Goal: Information Seeking & Learning: Learn about a topic

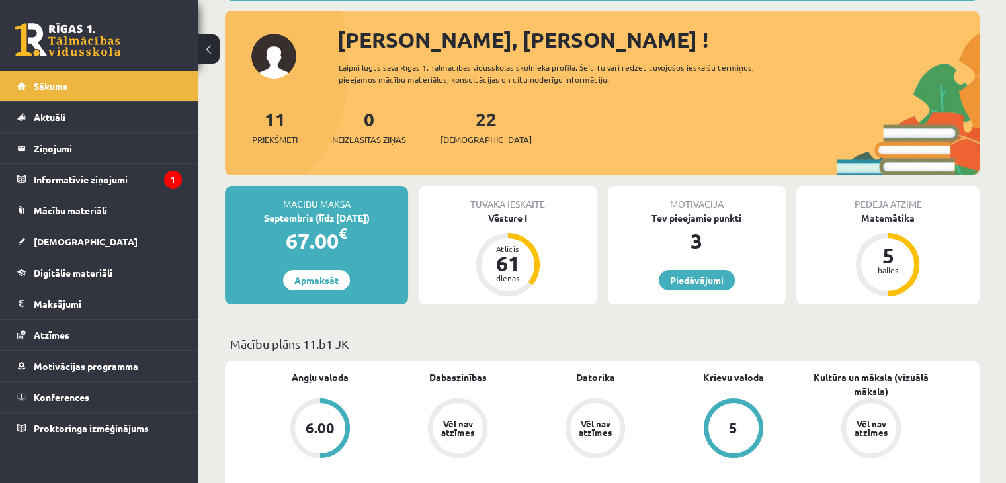
scroll to position [132, 0]
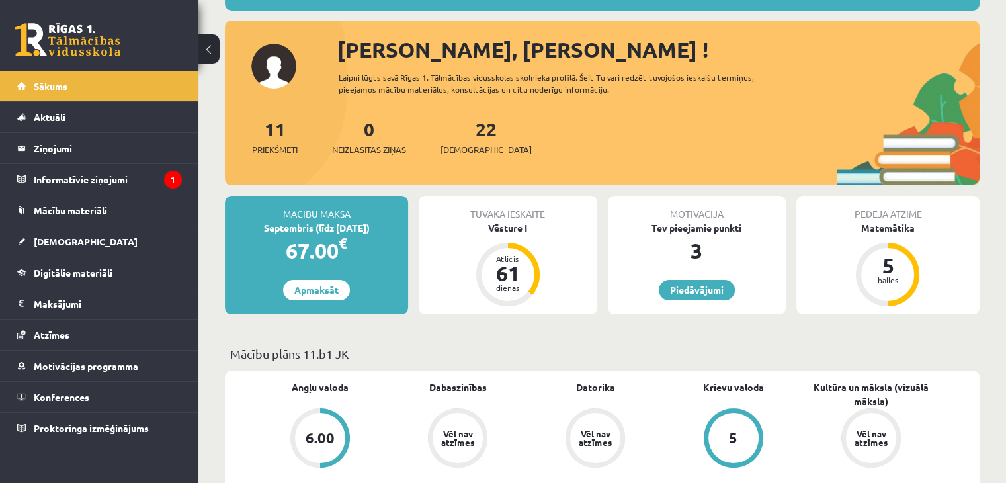
click at [478, 140] on div "22 Ieskaites" at bounding box center [486, 135] width 91 height 41
click at [458, 135] on link "22 Ieskaites" at bounding box center [486, 136] width 91 height 39
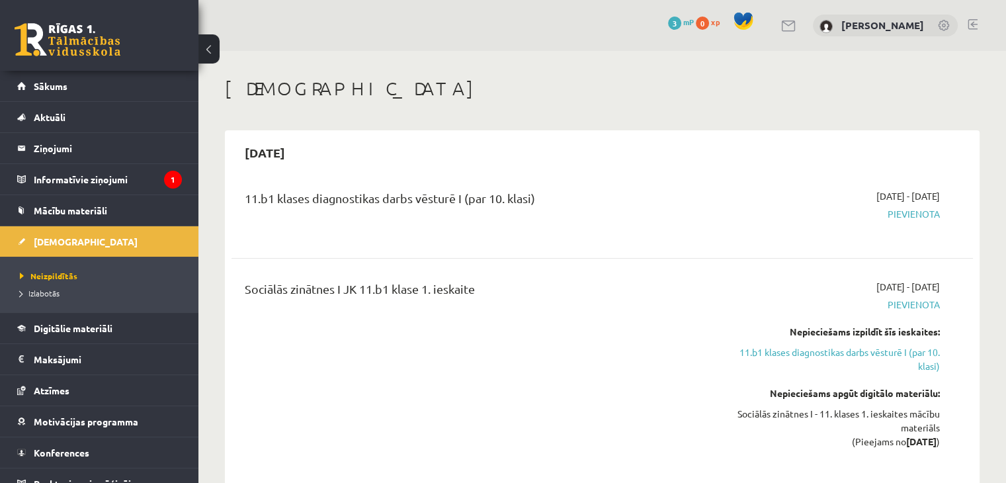
click at [385, 204] on div "11.b1 klases diagnostikas darbs vēsturē I (par 10. klasi)" at bounding box center [473, 201] width 457 height 24
click at [54, 184] on legend "Informatīvie ziņojumi 1" at bounding box center [108, 179] width 148 height 30
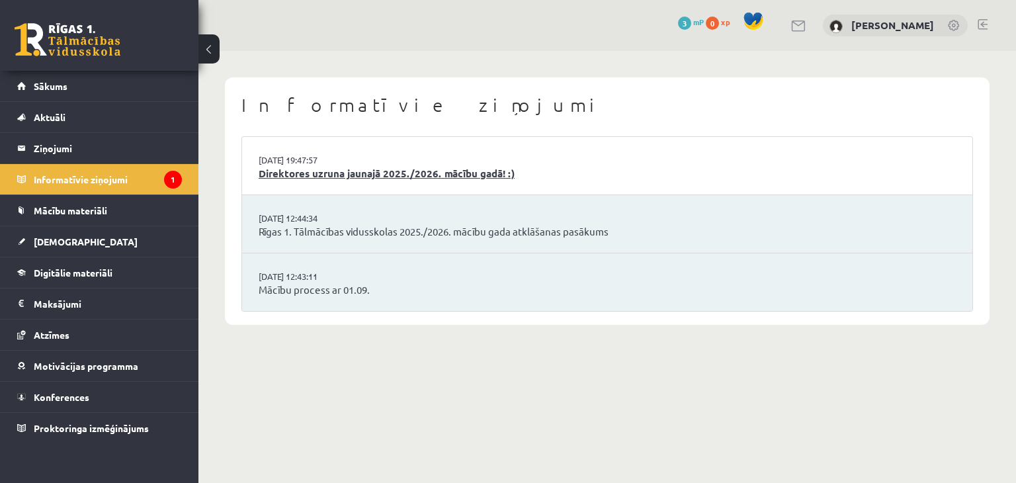
click at [437, 176] on link "Direktores uzruna jaunajā 2025./2026. mācību gadā! :)" at bounding box center [607, 173] width 697 height 15
click at [400, 171] on link "Direktores uzruna jaunajā 2025./2026. mācību gadā! :)" at bounding box center [607, 173] width 697 height 15
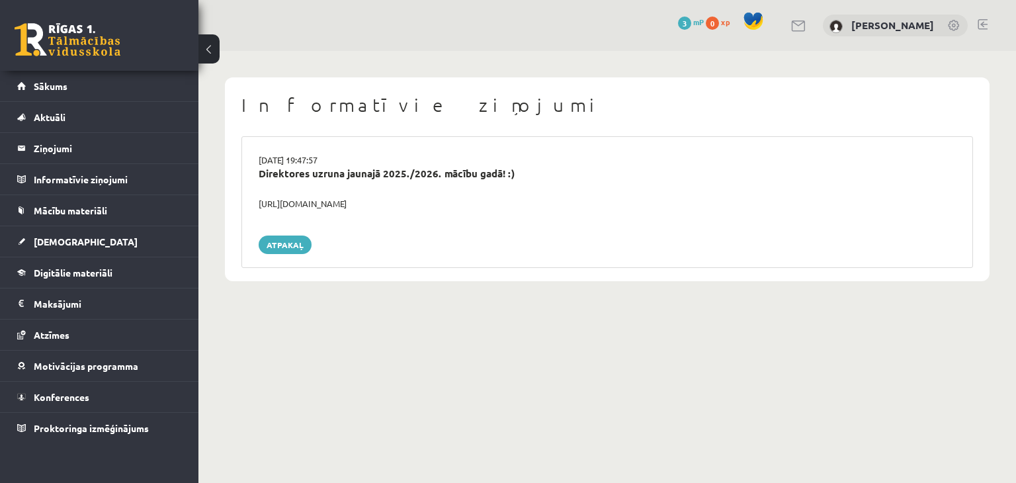
click at [296, 199] on div "https://youtube.com/shorts/lM8RsWyzCn4" at bounding box center [607, 203] width 717 height 13
click at [406, 183] on div "Direktores uzruna jaunajā 2025./2026. mācību gadā! :)" at bounding box center [607, 181] width 717 height 31
click at [136, 239] on link "[DEMOGRAPHIC_DATA]" at bounding box center [99, 241] width 165 height 30
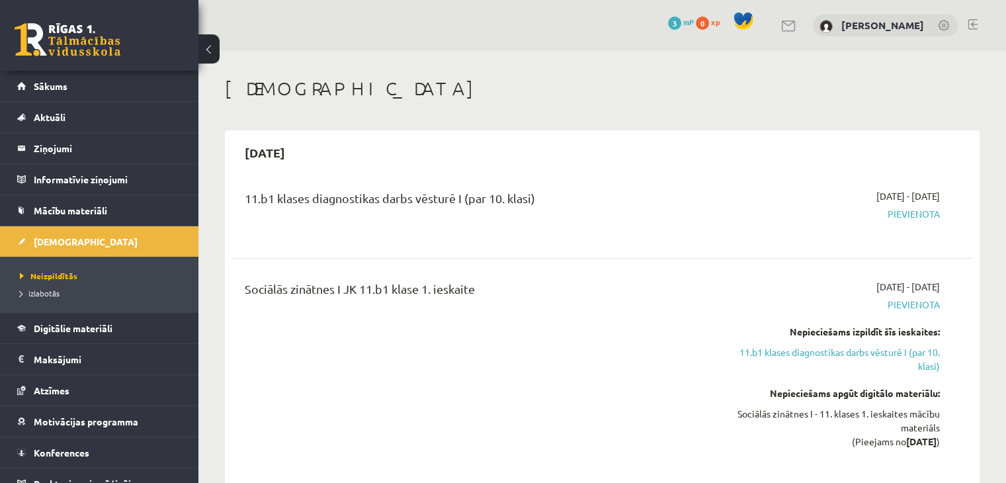
click at [919, 302] on span "Pievienota" at bounding box center [831, 305] width 218 height 14
click at [913, 203] on div "2025-09-16 - 2025-09-30 Pievienota" at bounding box center [831, 213] width 238 height 48
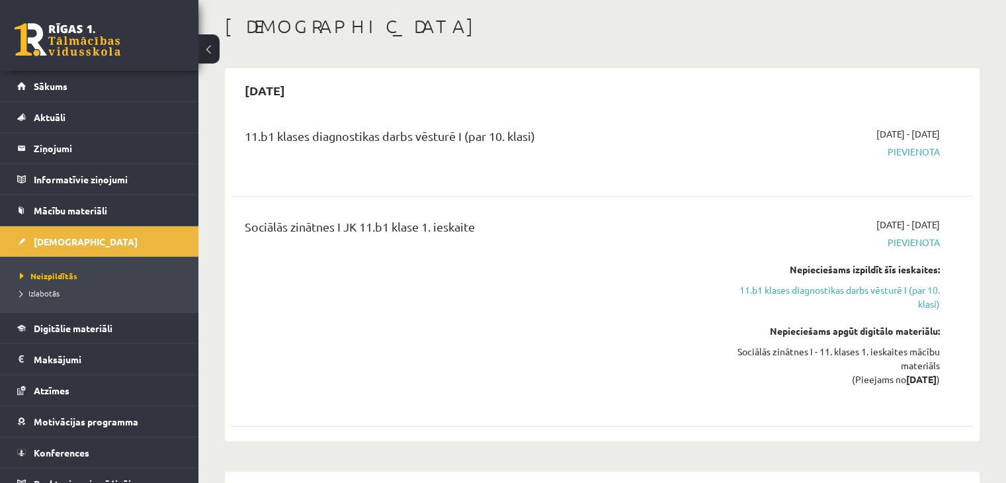
scroll to position [132, 0]
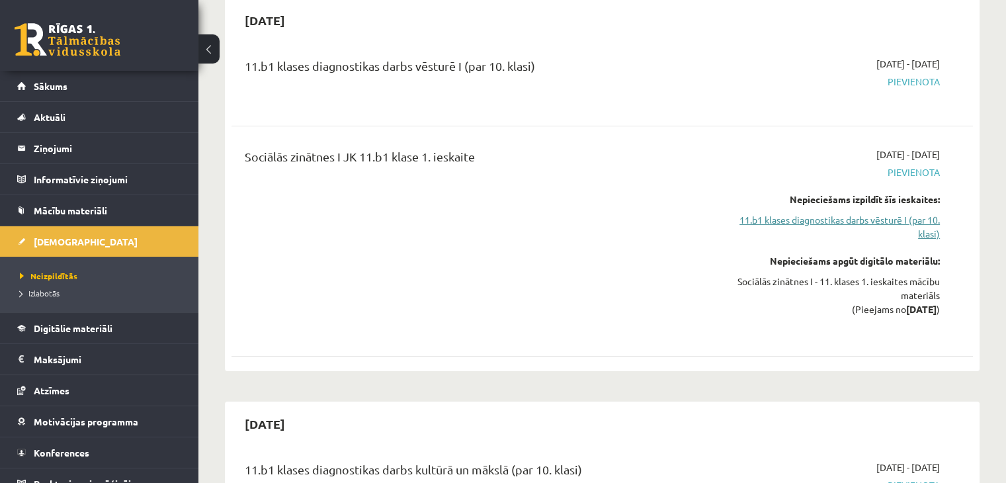
click at [900, 218] on link "11.b1 klases diagnostikas darbs vēsturē I (par 10. klasi)" at bounding box center [831, 227] width 218 height 28
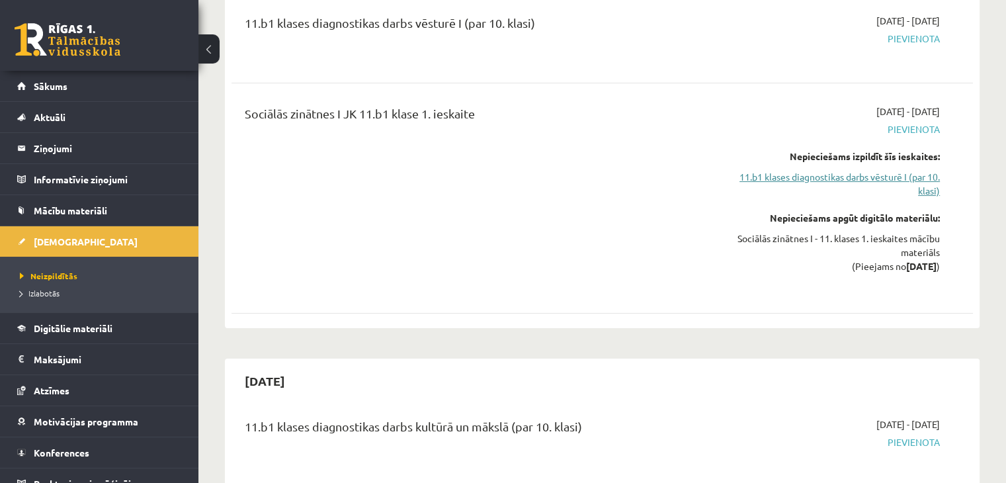
click at [910, 173] on link "11.b1 klases diagnostikas darbs vēsturē I (par 10. klasi)" at bounding box center [831, 184] width 218 height 28
click at [908, 177] on link "11.b1 klases diagnostikas darbs vēsturē I (par 10. klasi)" at bounding box center [831, 184] width 218 height 28
click at [915, 178] on link "11.b1 klases diagnostikas darbs vēsturē I (par 10. klasi)" at bounding box center [831, 184] width 218 height 28
click at [916, 178] on link "11.b1 klases diagnostikas darbs vēsturē I (par 10. klasi)" at bounding box center [831, 184] width 218 height 28
click at [937, 196] on link "11.b1 klases diagnostikas darbs vēsturē I (par 10. klasi)" at bounding box center [831, 184] width 218 height 28
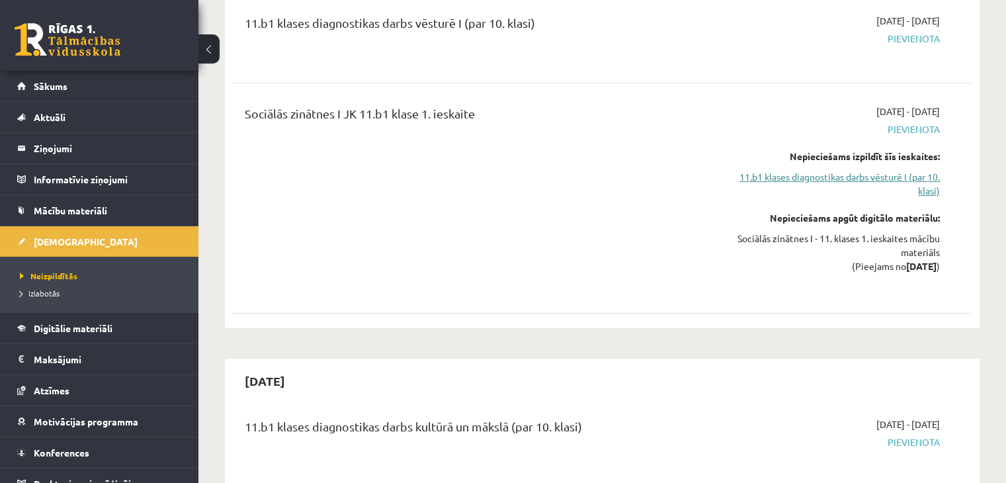
click at [935, 187] on link "11.b1 klases diagnostikas darbs vēsturē I (par 10. klasi)" at bounding box center [831, 184] width 218 height 28
click at [922, 177] on link "11.b1 klases diagnostikas darbs vēsturē I (par 10. klasi)" at bounding box center [831, 184] width 218 height 28
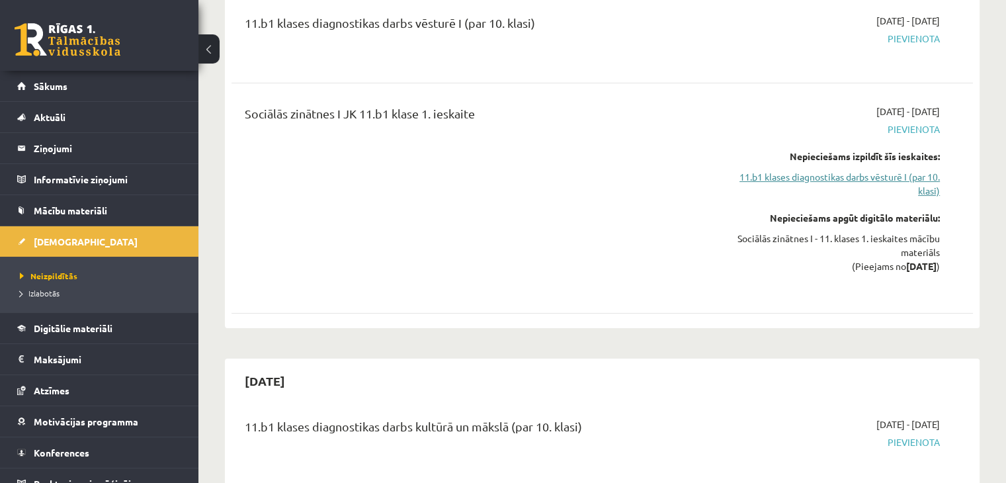
click at [922, 177] on link "11.b1 klases diagnostikas darbs vēsturē I (par 10. klasi)" at bounding box center [831, 184] width 218 height 28
click at [907, 243] on div "Sociālās zinātnes I - 11. klases 1. ieskaites mācību materiāls (Pieejams no 202…" at bounding box center [831, 253] width 218 height 42
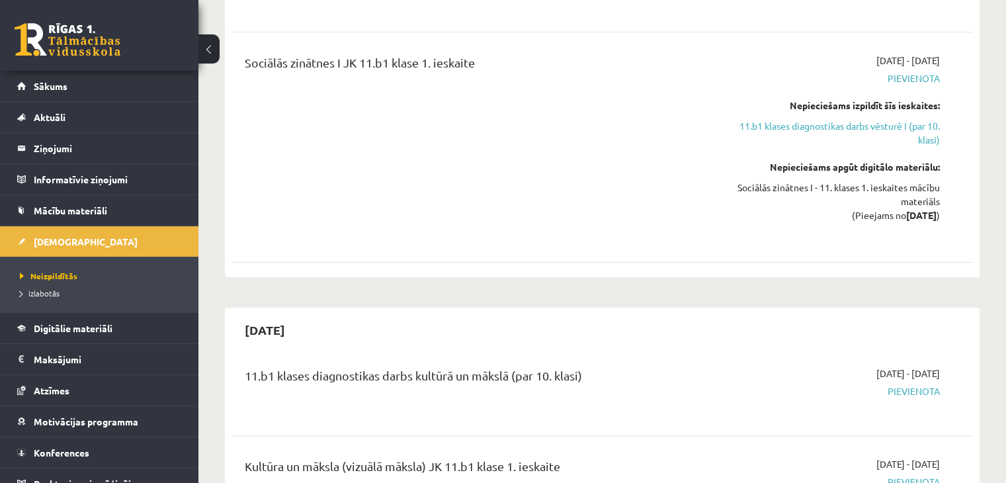
scroll to position [308, 0]
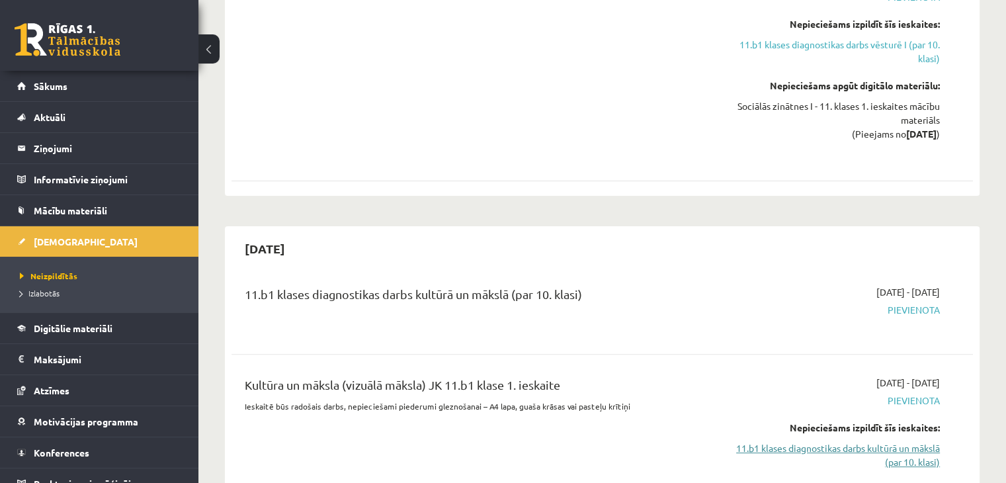
click at [924, 463] on link "11.b1 klases diagnostikas darbs kultūrā un mākslā (par 10. klasi)" at bounding box center [831, 455] width 218 height 28
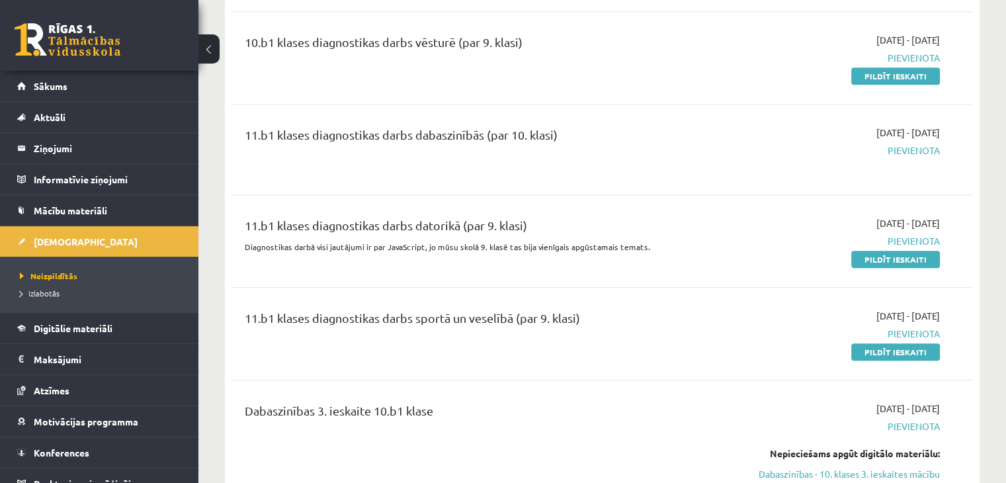
scroll to position [976, 0]
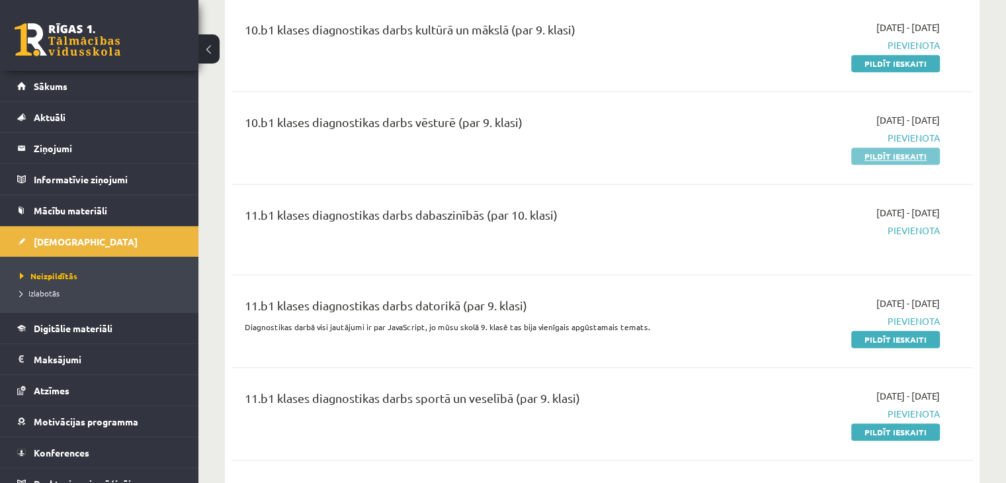
click at [892, 159] on link "Pildīt ieskaiti" at bounding box center [895, 156] width 89 height 17
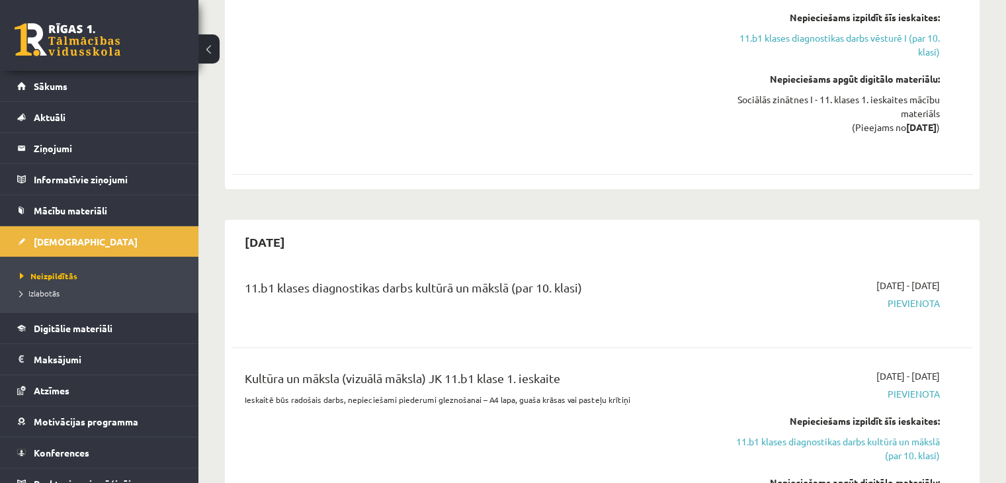
scroll to position [50, 0]
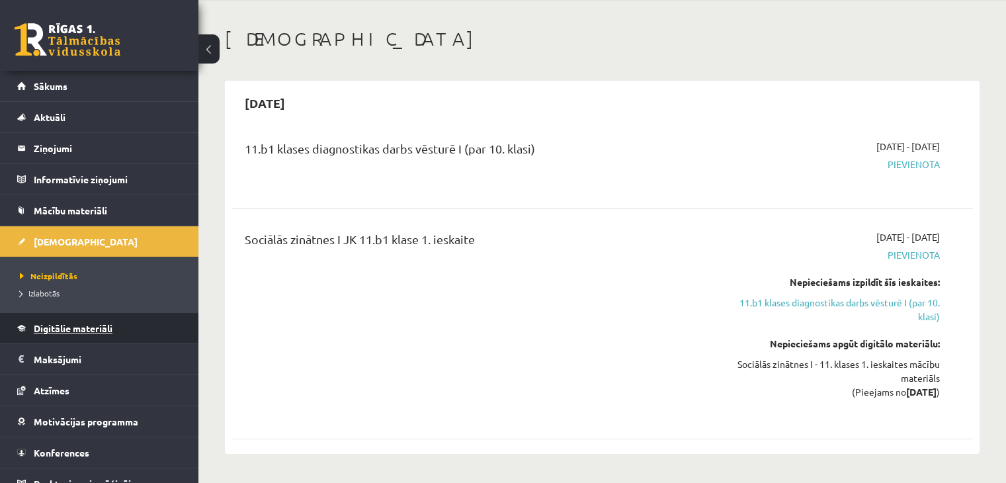
click at [115, 334] on link "Digitālie materiāli" at bounding box center [99, 328] width 165 height 30
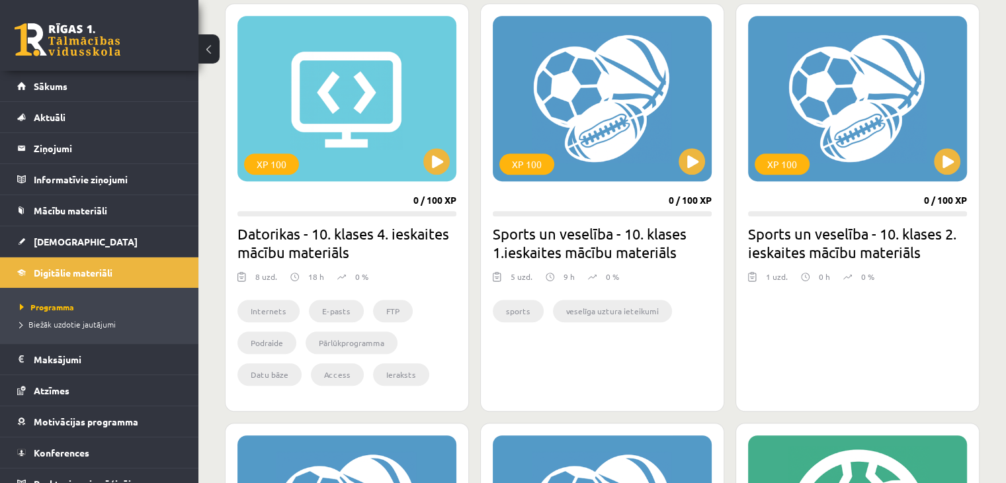
scroll to position [794, 0]
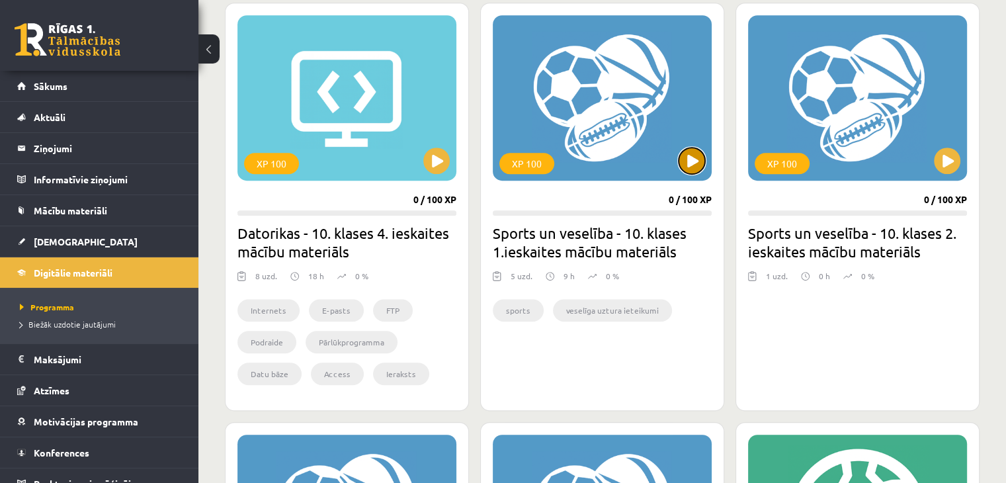
click at [698, 162] on button at bounding box center [692, 161] width 26 height 26
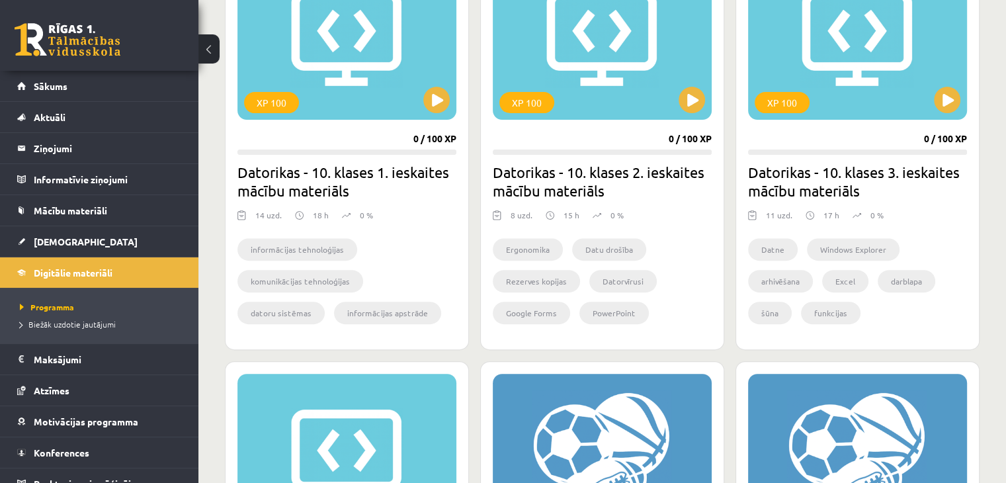
scroll to position [529, 0]
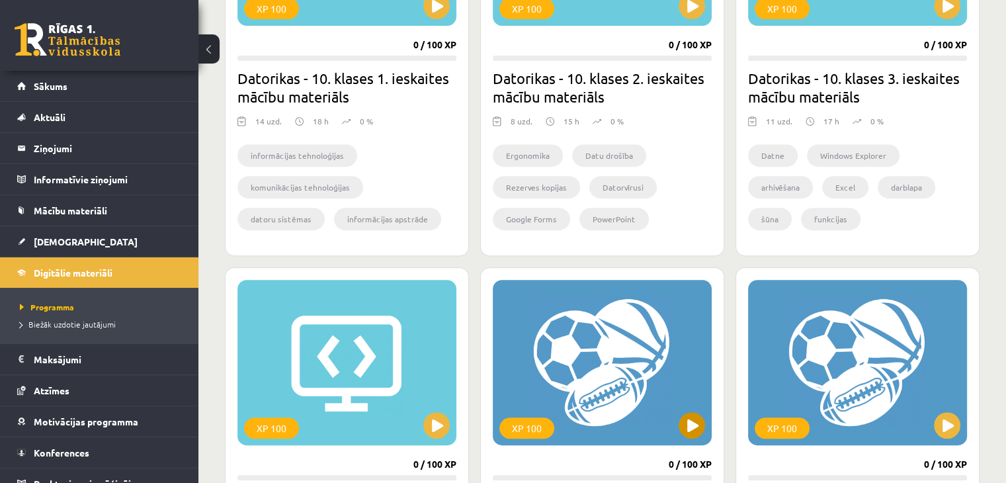
click at [503, 428] on div "XP 100" at bounding box center [526, 427] width 55 height 21
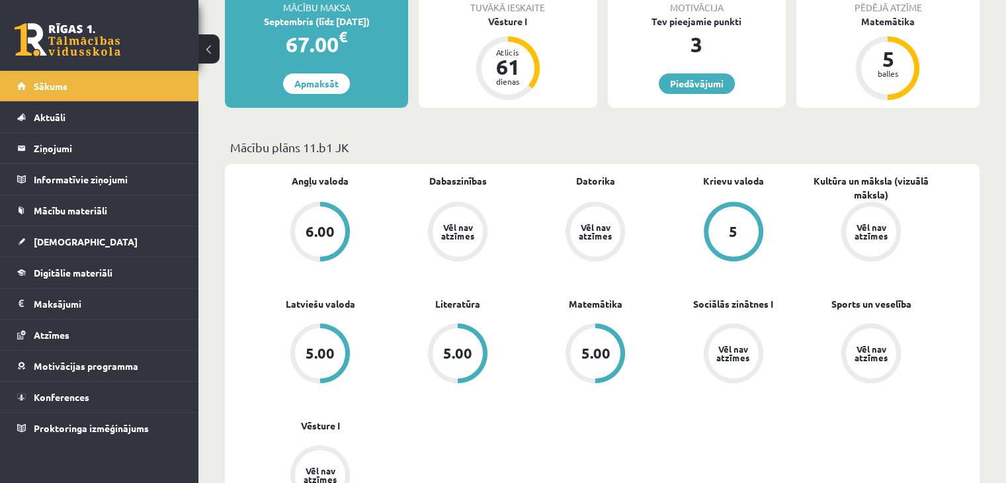
scroll to position [265, 0]
click at [138, 271] on link "Digitālie materiāli" at bounding box center [99, 272] width 165 height 30
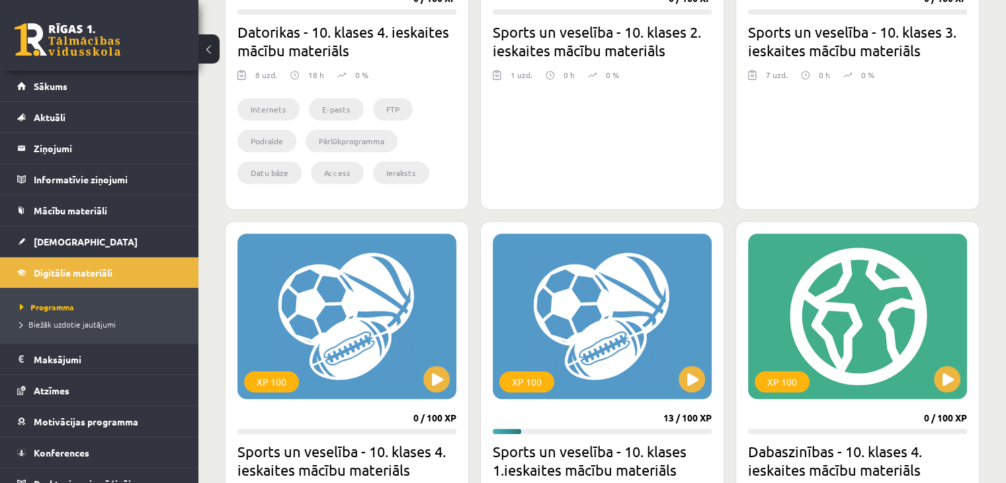
scroll to position [1058, 0]
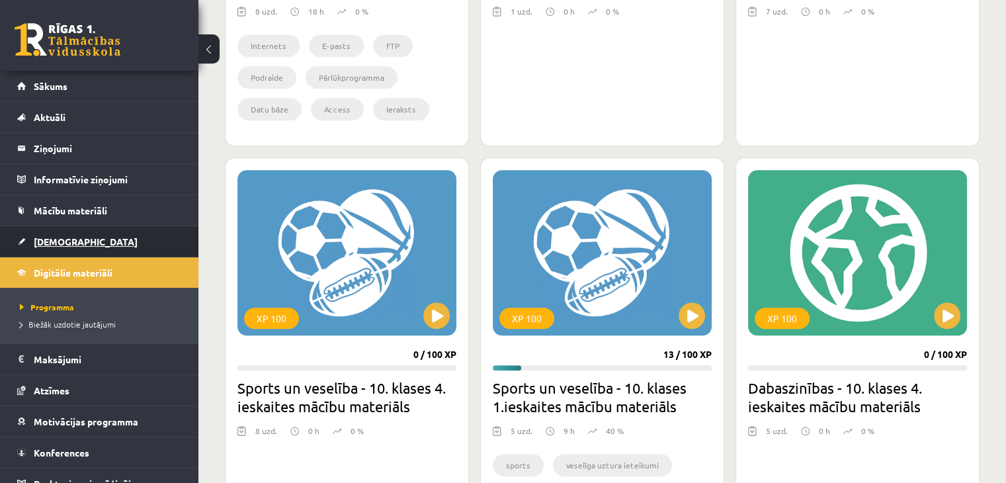
click at [151, 244] on link "[DEMOGRAPHIC_DATA]" at bounding box center [99, 241] width 165 height 30
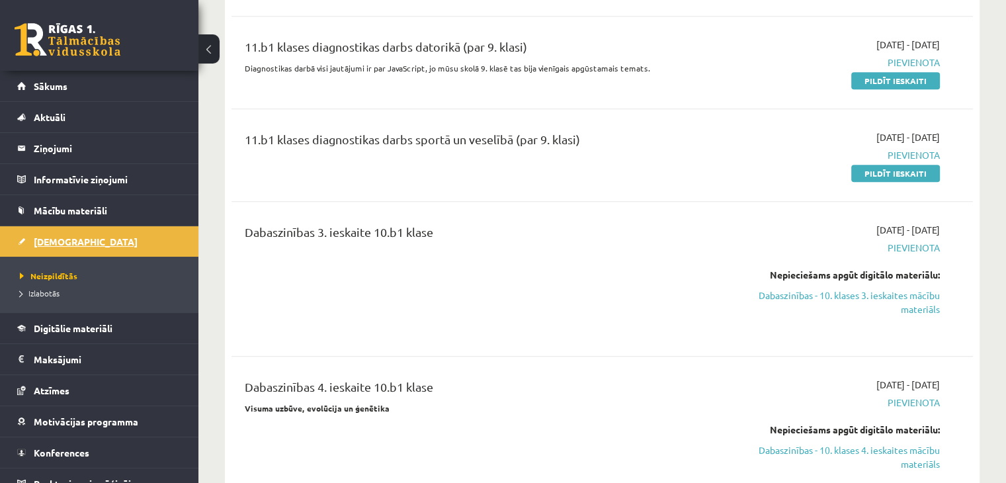
scroll to position [926, 0]
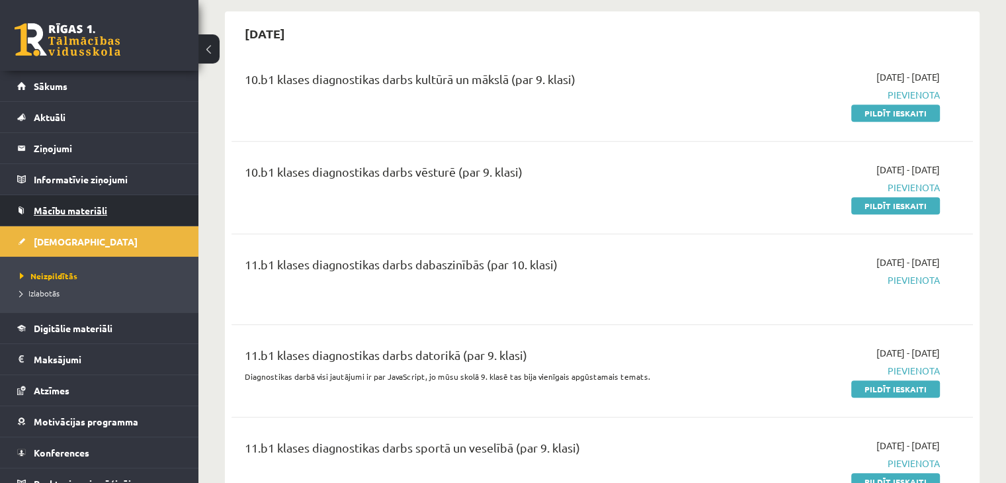
click at [87, 215] on link "Mācību materiāli" at bounding box center [99, 210] width 165 height 30
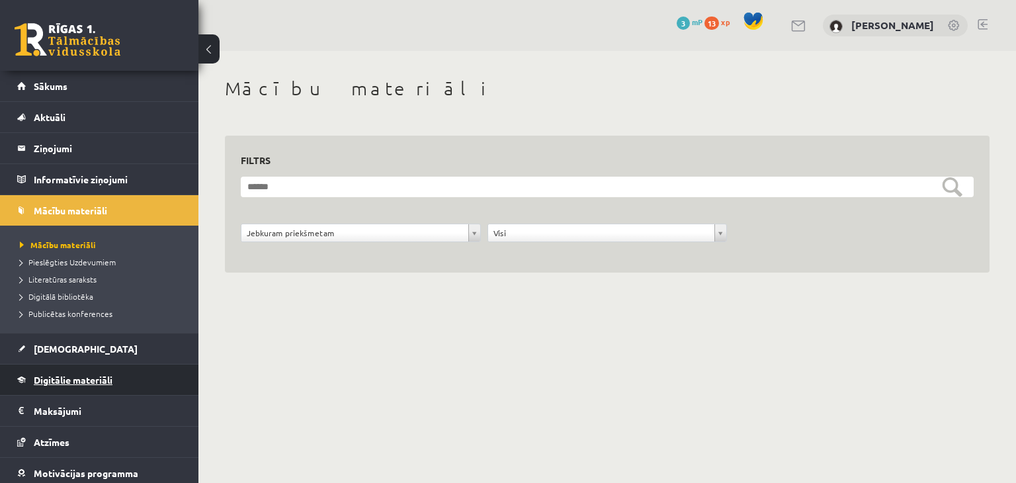
click at [82, 375] on span "Digitālie materiāli" at bounding box center [73, 380] width 79 height 12
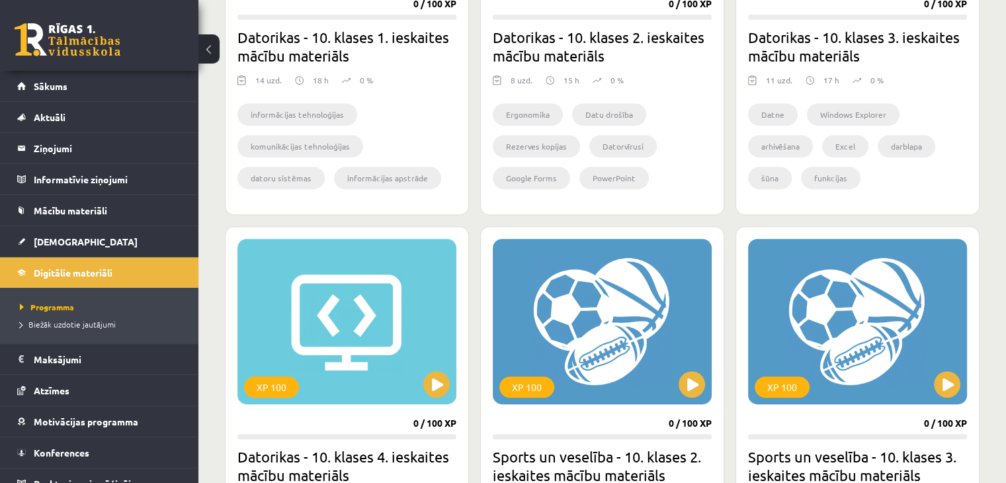
scroll to position [794, 0]
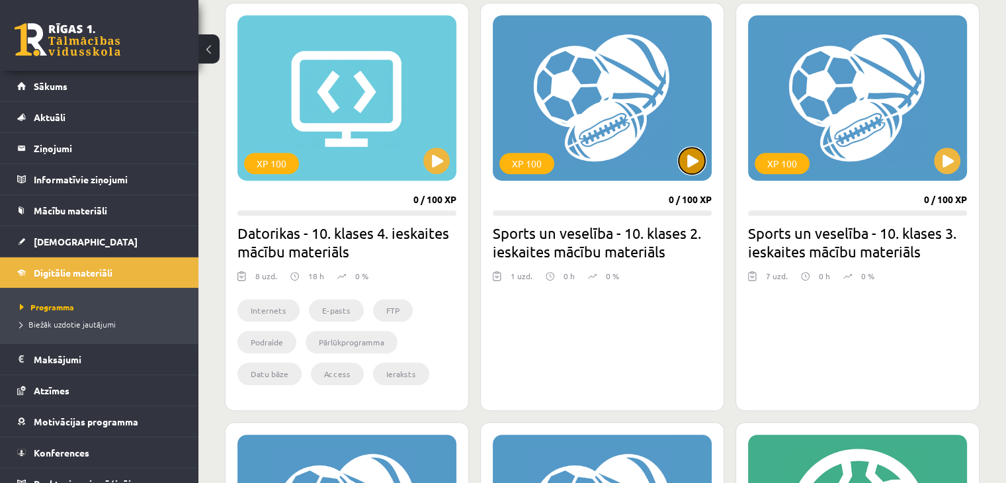
click at [691, 167] on button at bounding box center [692, 161] width 26 height 26
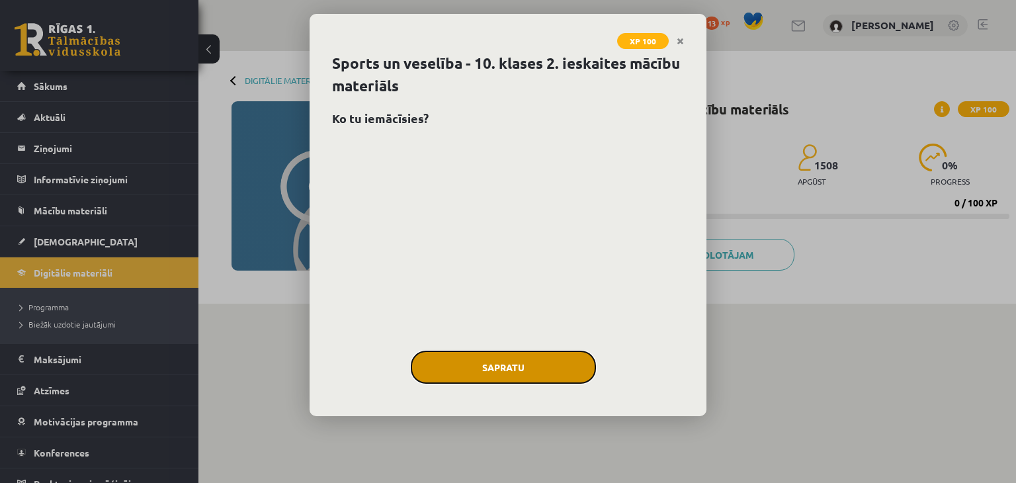
click at [525, 359] on button "Sapratu" at bounding box center [503, 367] width 185 height 33
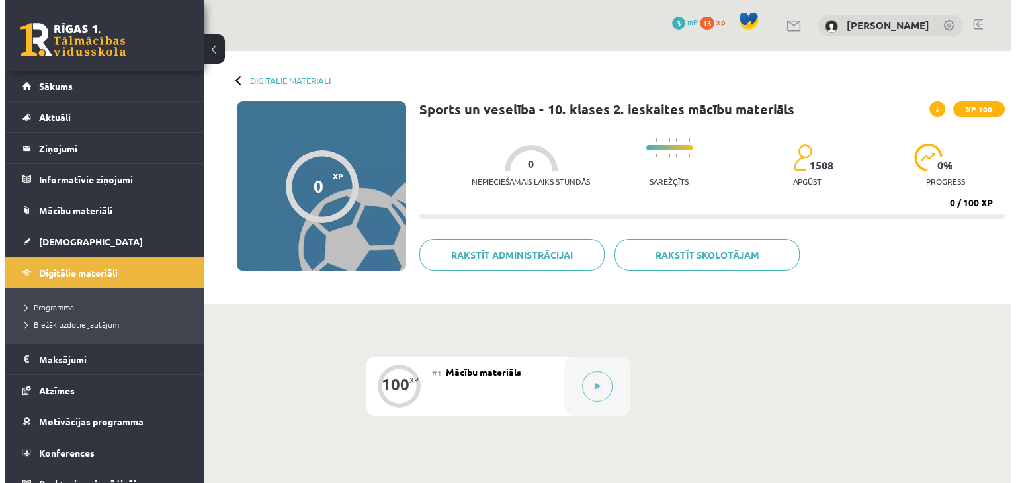
scroll to position [132, 0]
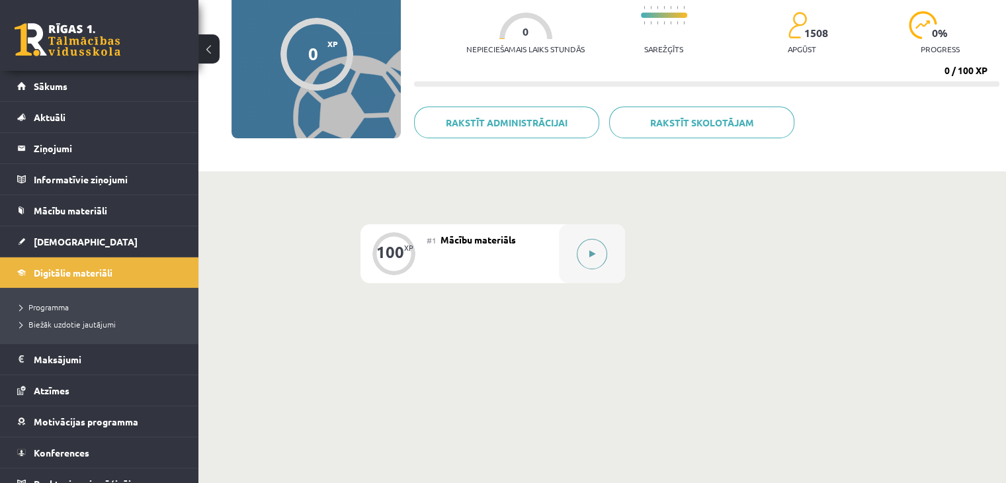
click at [601, 258] on button at bounding box center [592, 254] width 30 height 30
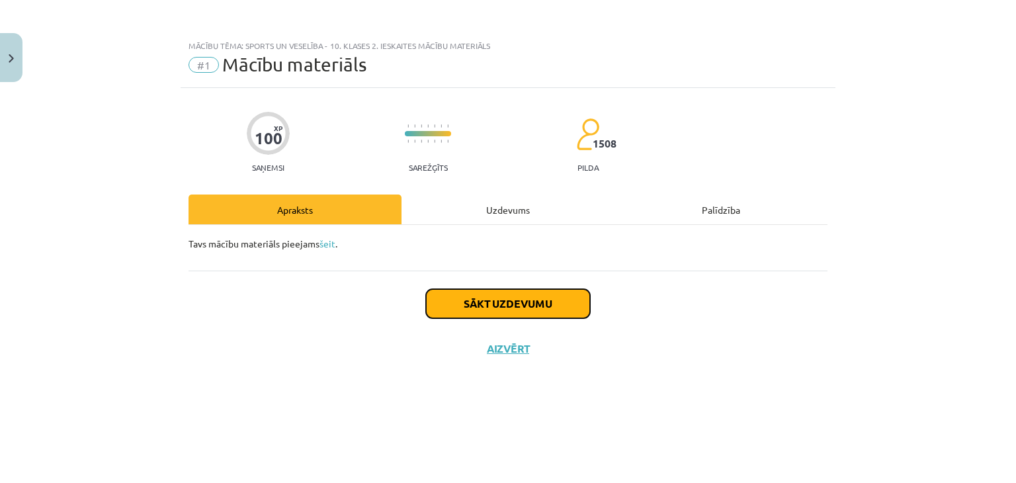
click at [550, 308] on button "Sākt uzdevumu" at bounding box center [508, 303] width 164 height 29
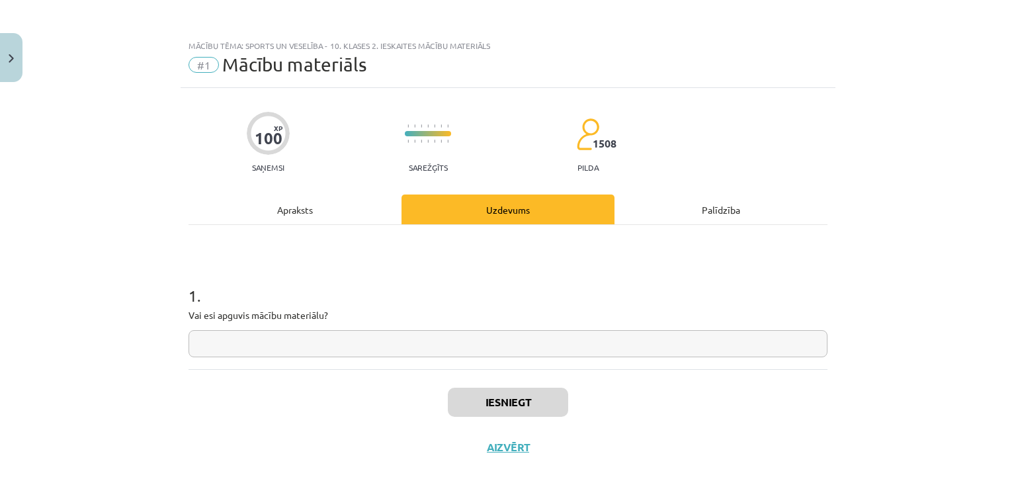
click at [494, 353] on input "text" at bounding box center [508, 343] width 639 height 27
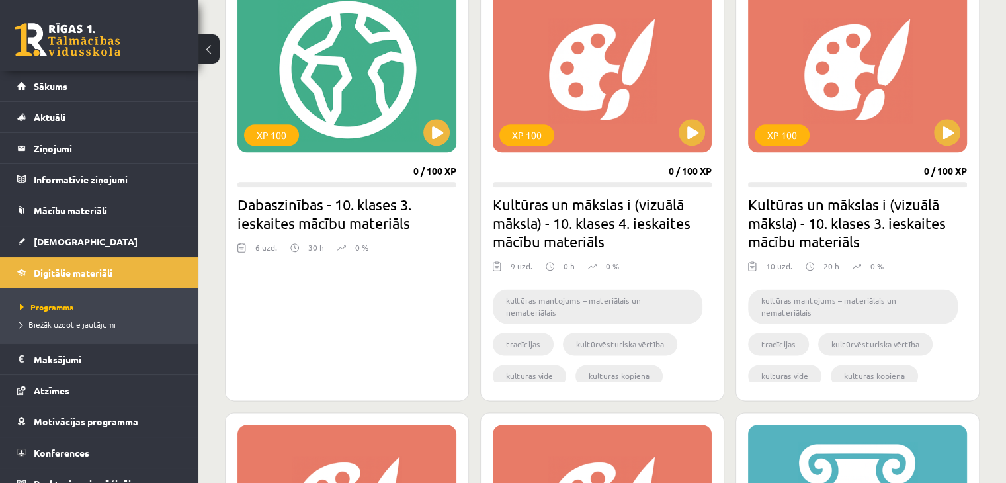
scroll to position [1417, 0]
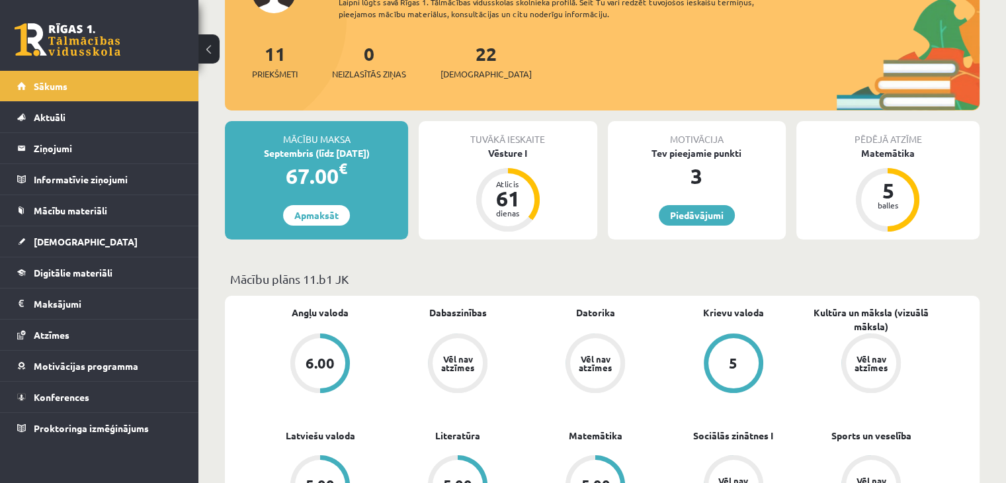
scroll to position [132, 0]
click at [106, 270] on span "Digitālie materiāli" at bounding box center [73, 273] width 79 height 12
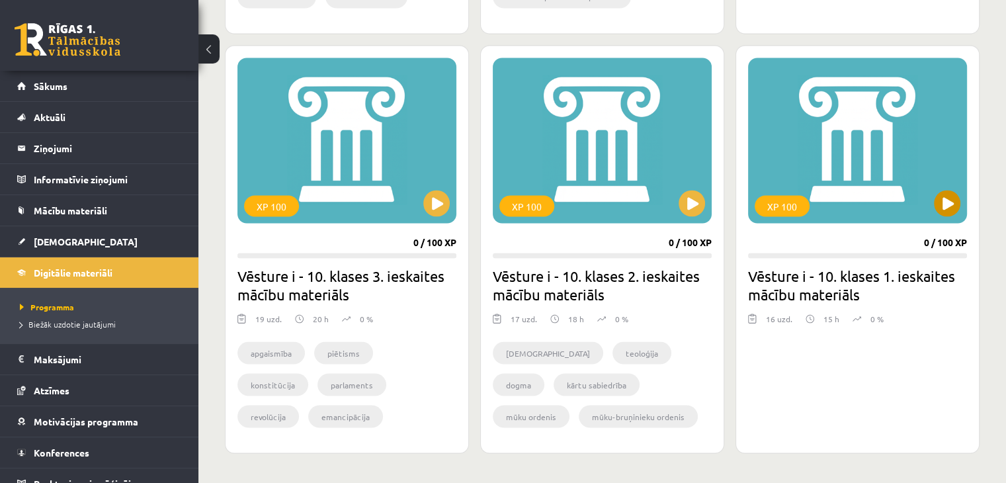
scroll to position [2475, 0]
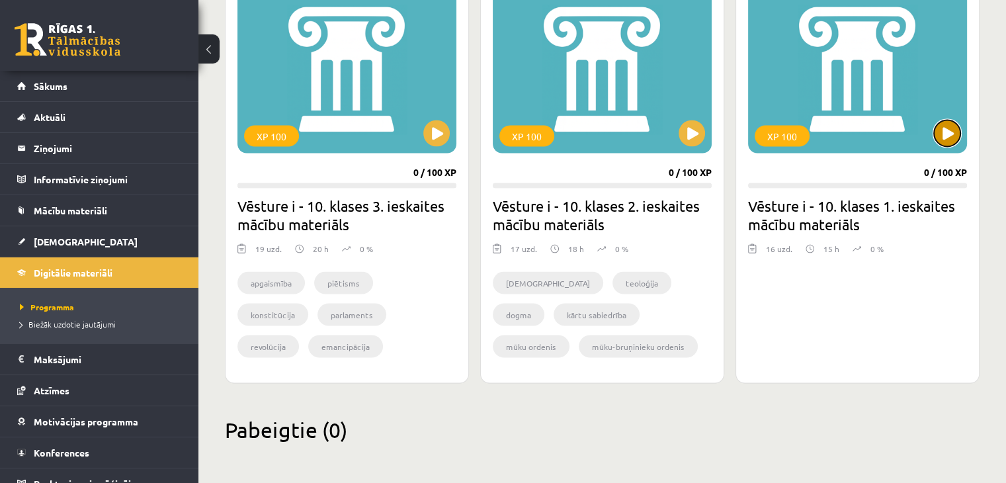
click at [945, 133] on button at bounding box center [947, 133] width 26 height 26
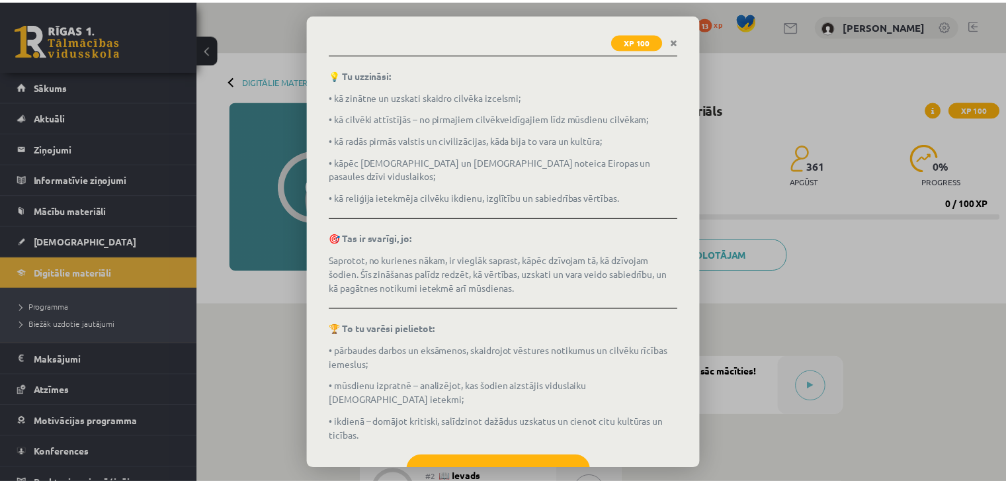
scroll to position [185, 0]
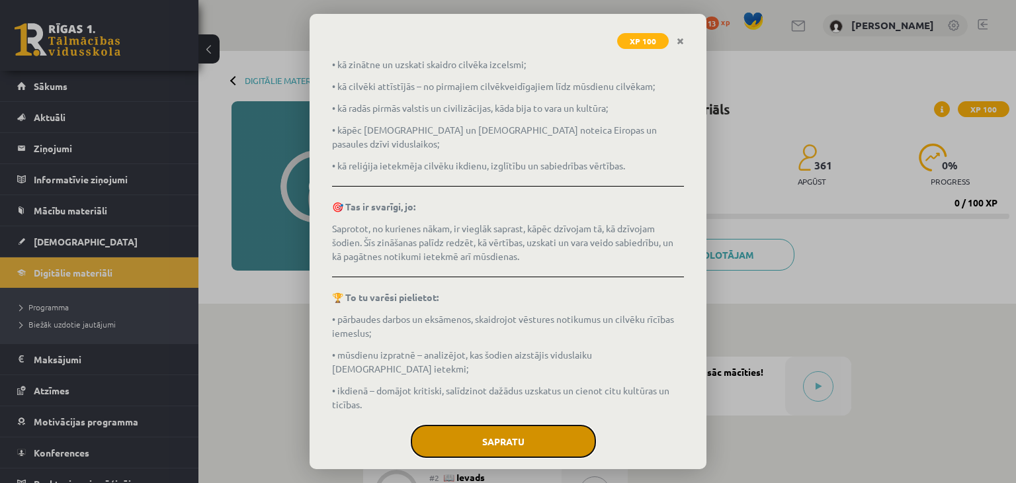
click at [517, 425] on button "Sapratu" at bounding box center [503, 441] width 185 height 33
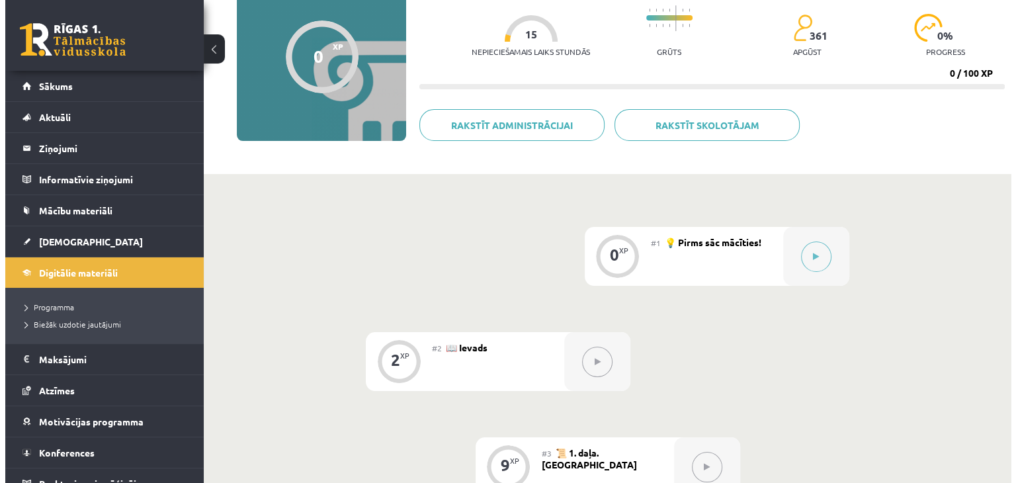
scroll to position [132, 0]
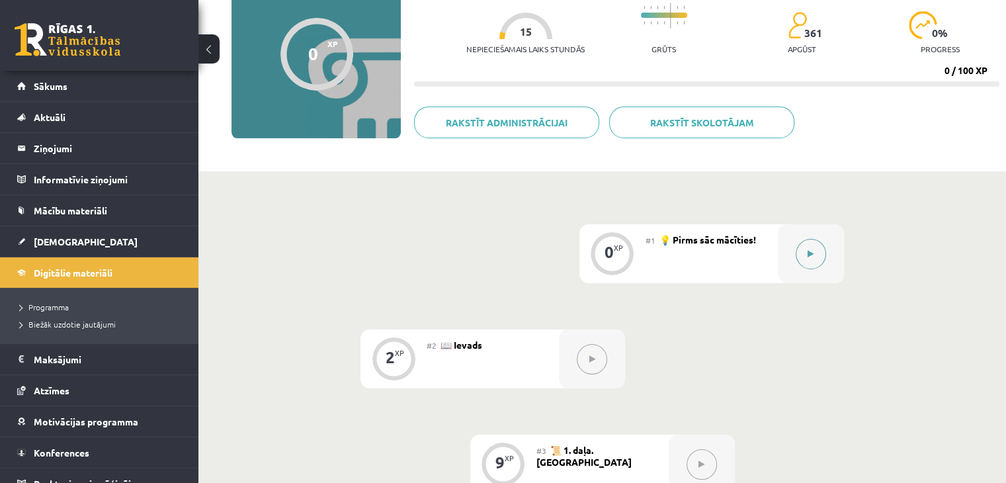
click at [787, 245] on div at bounding box center [811, 253] width 66 height 59
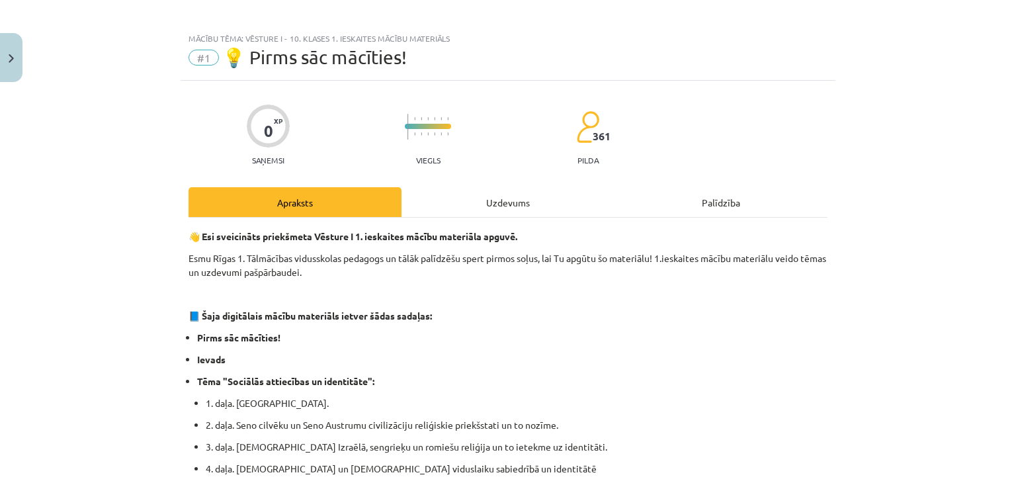
scroll to position [0, 0]
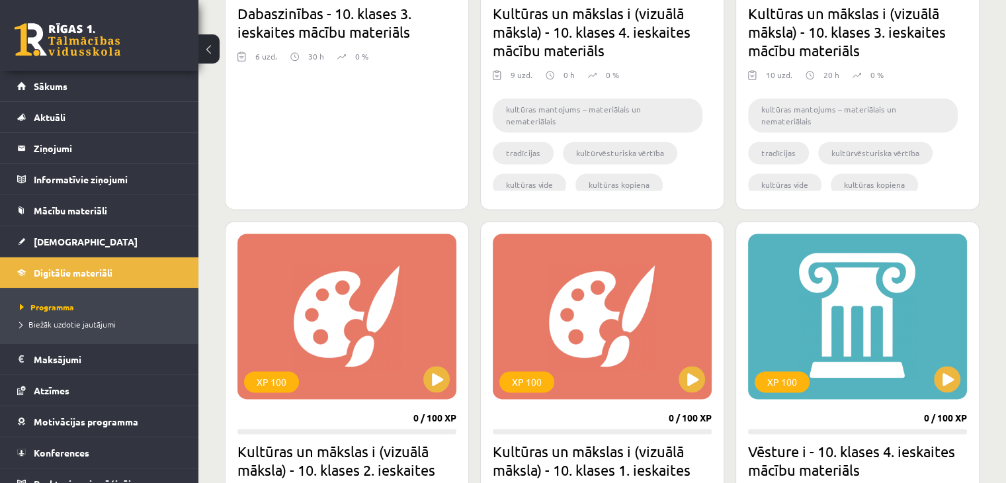
scroll to position [1720, 0]
